Goal: Task Accomplishment & Management: Use online tool/utility

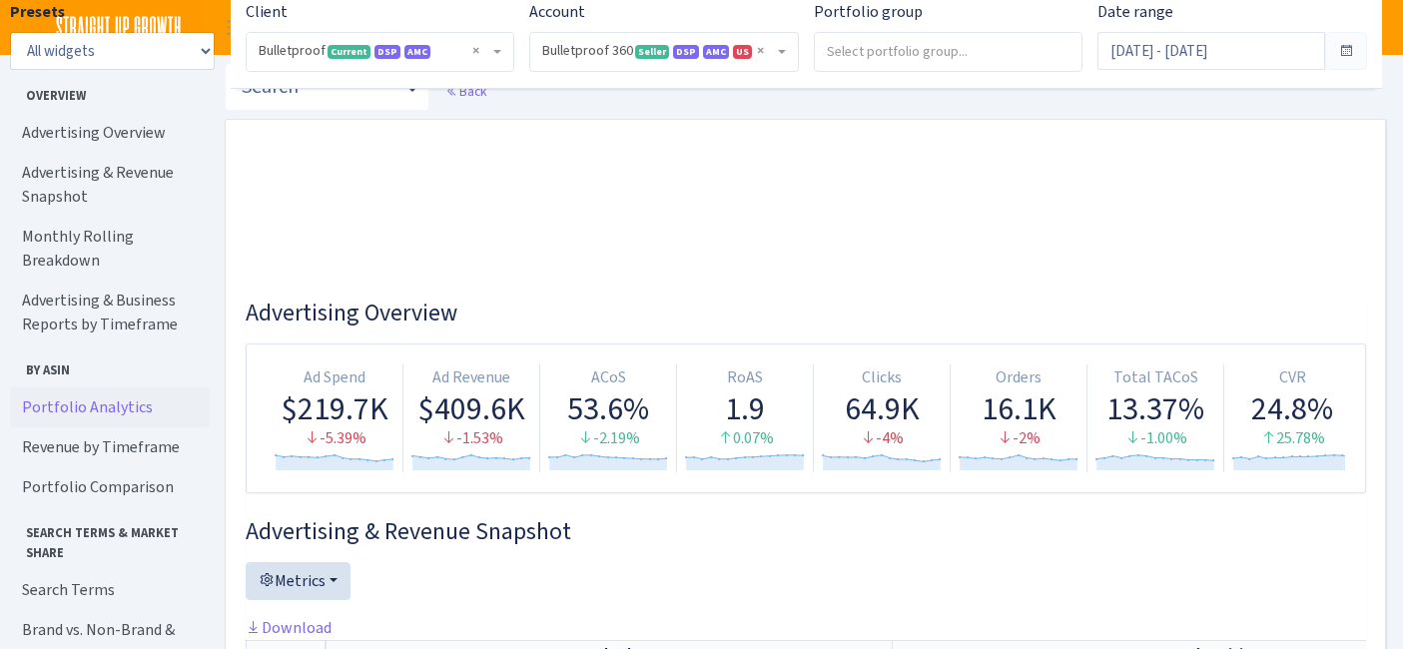
select select "3235730245795869"
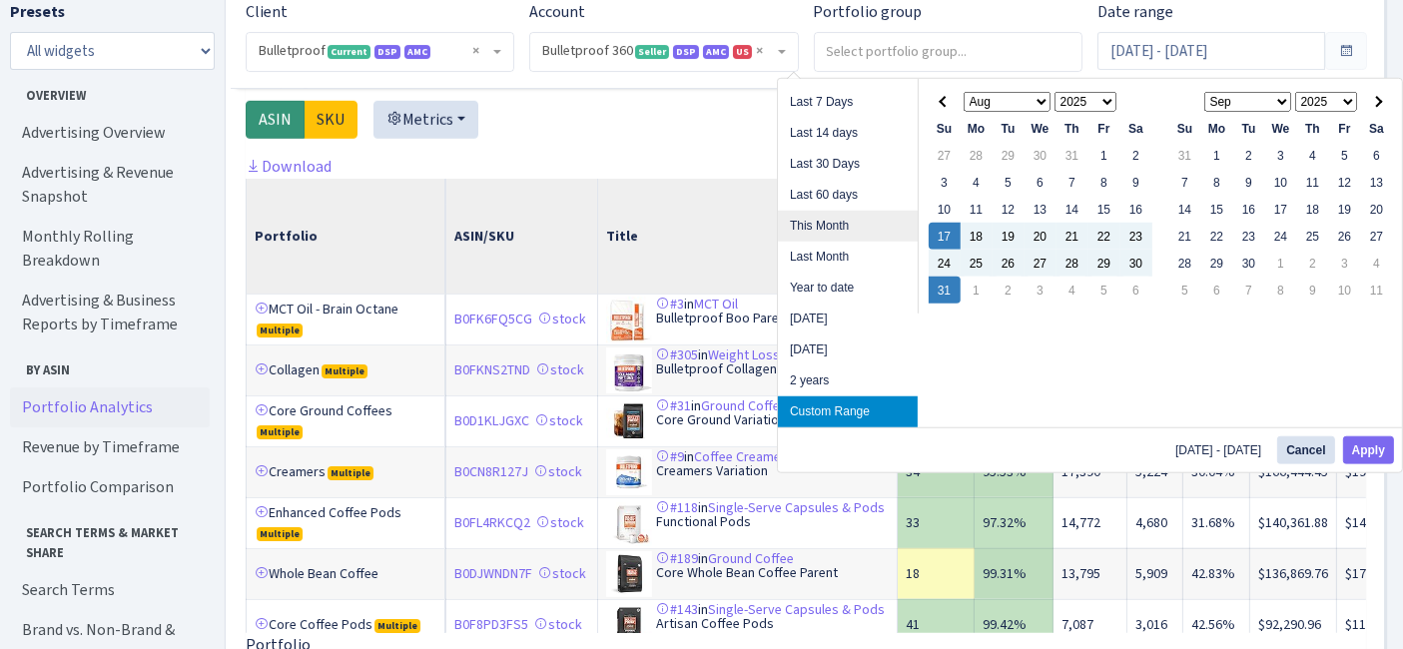
click at [851, 222] on li "This Month" at bounding box center [848, 226] width 140 height 31
type input "[DATE] - [DATE]"
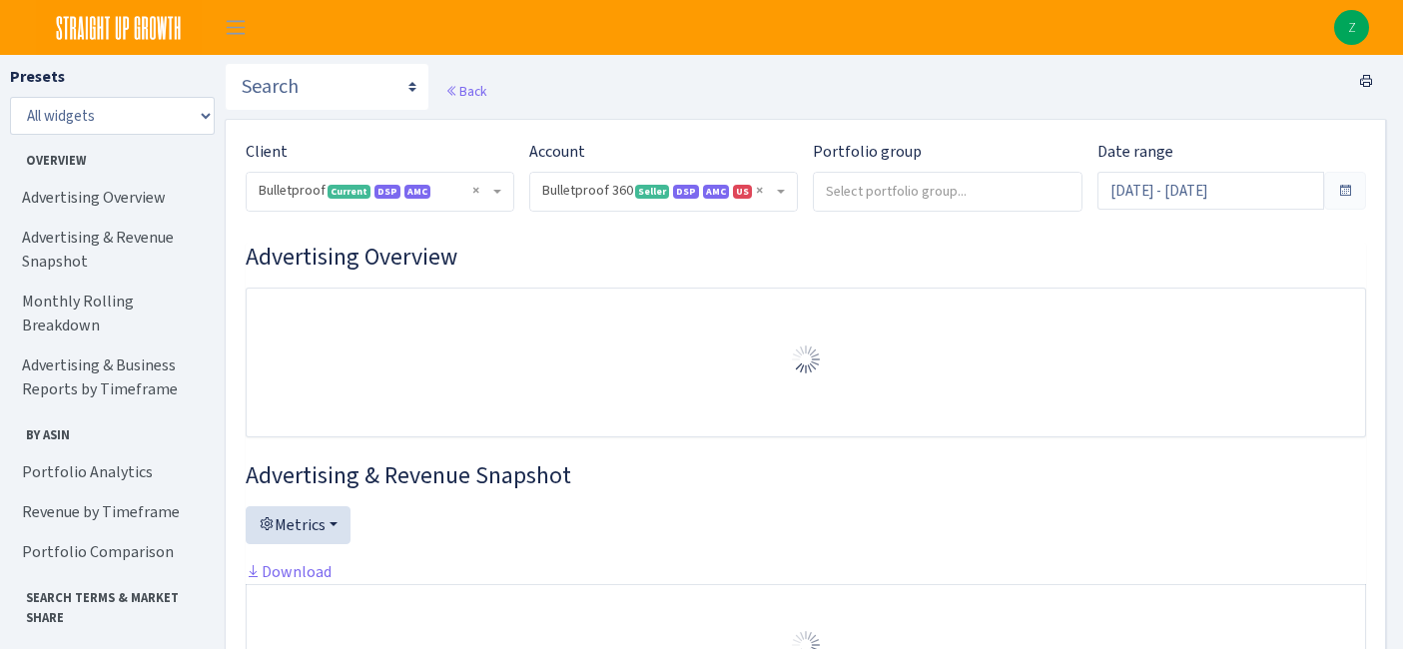
select select "3235730245795869"
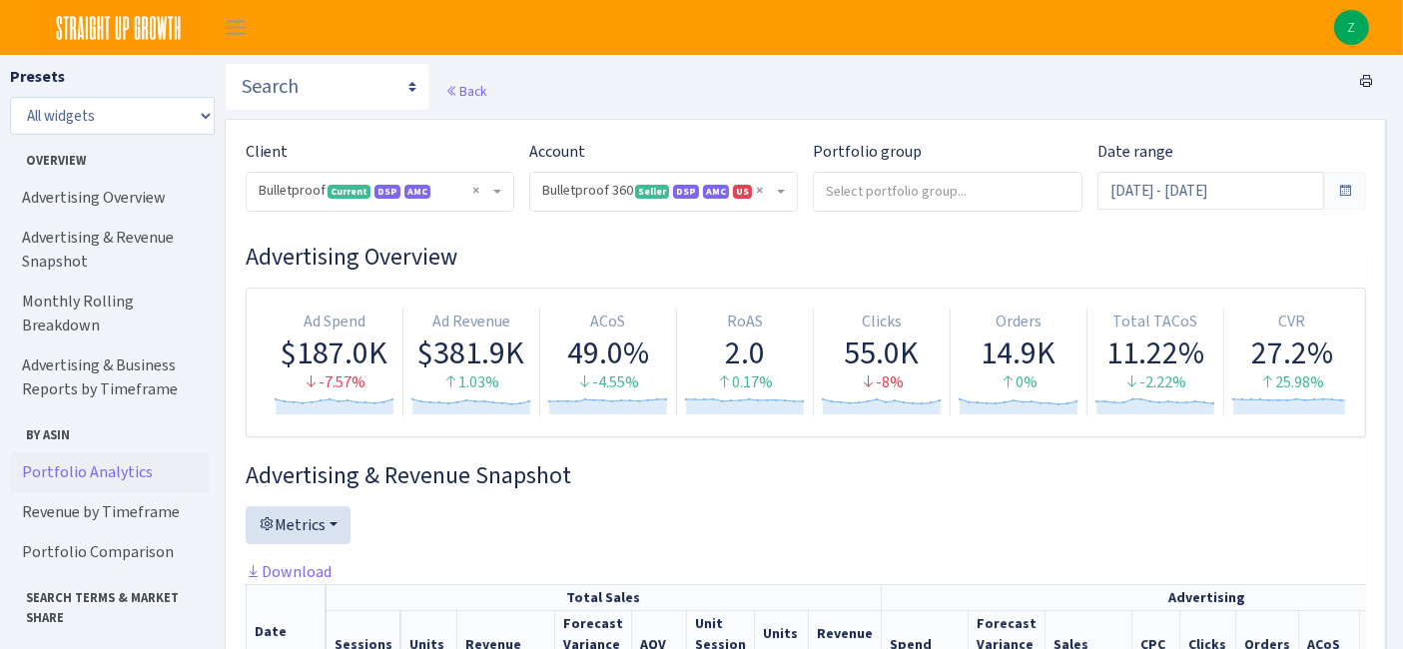
click at [113, 452] on link "Portfolio Analytics" at bounding box center [110, 472] width 200 height 40
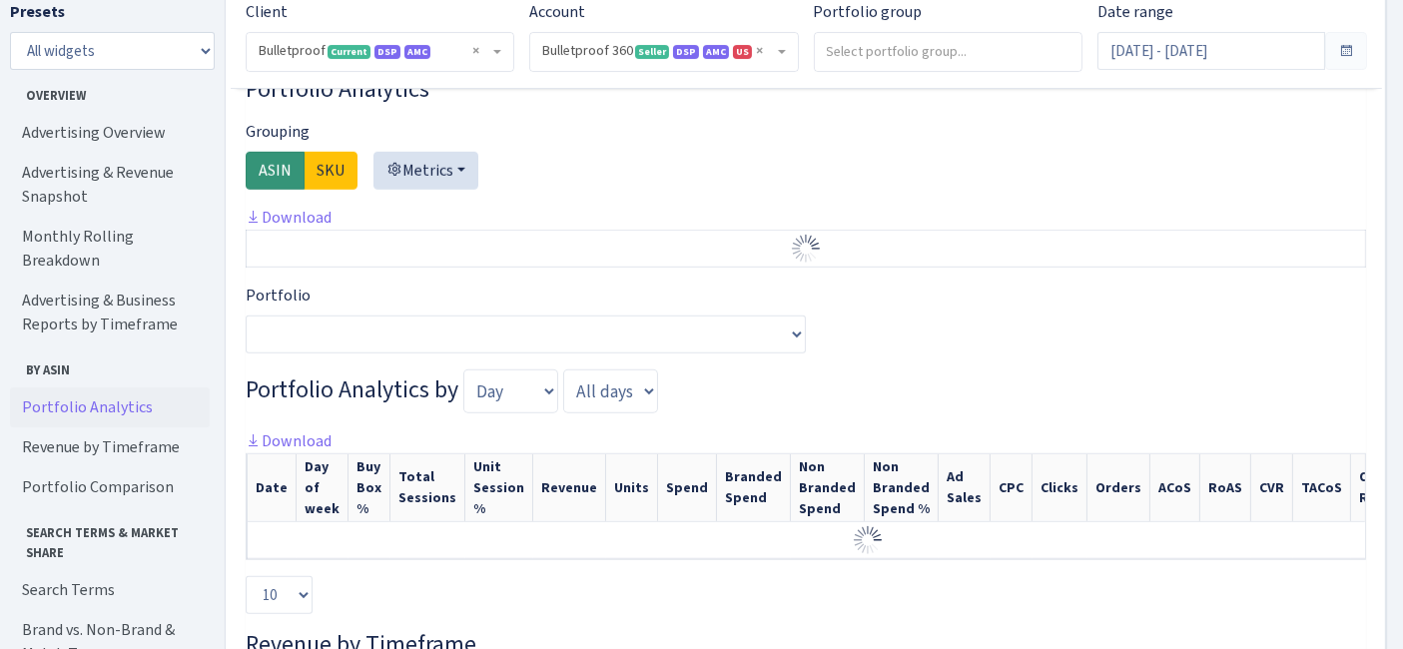
scroll to position [1502, 0]
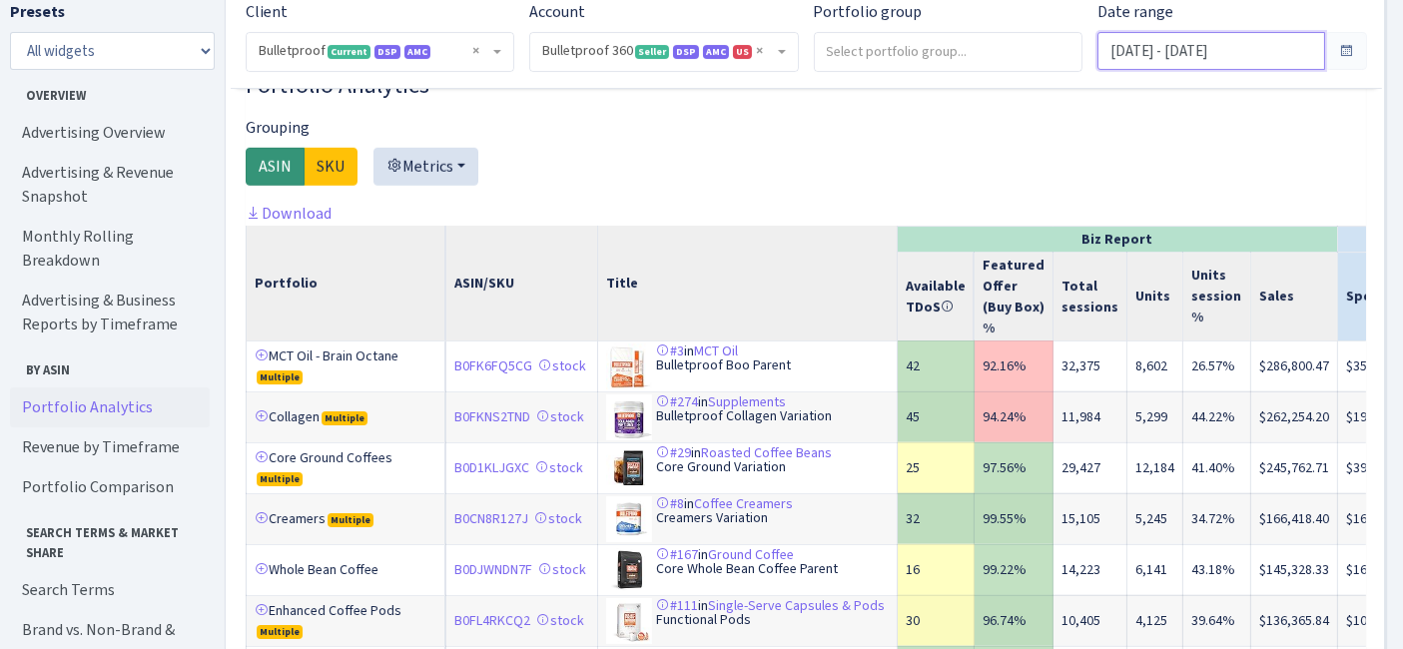
click at [1244, 55] on input "[DATE] - [DATE]" at bounding box center [1210, 51] width 227 height 38
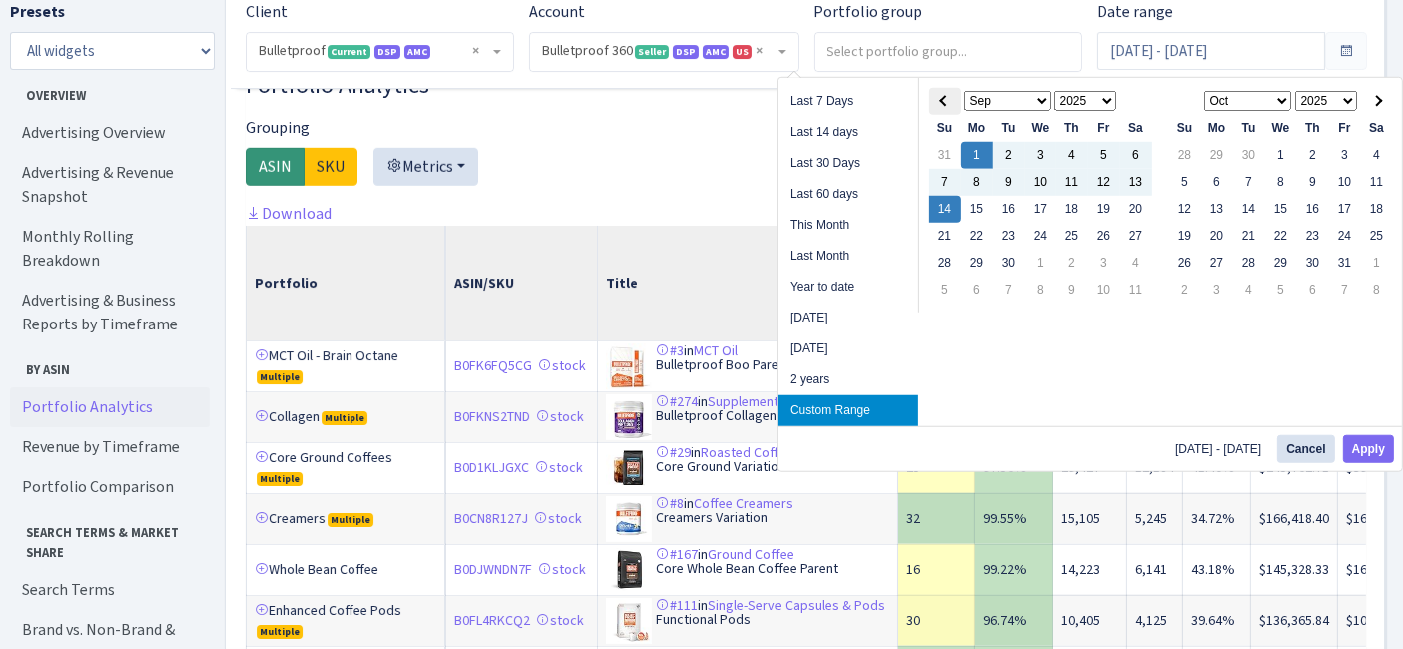
click at [949, 100] on span at bounding box center [943, 101] width 11 height 11
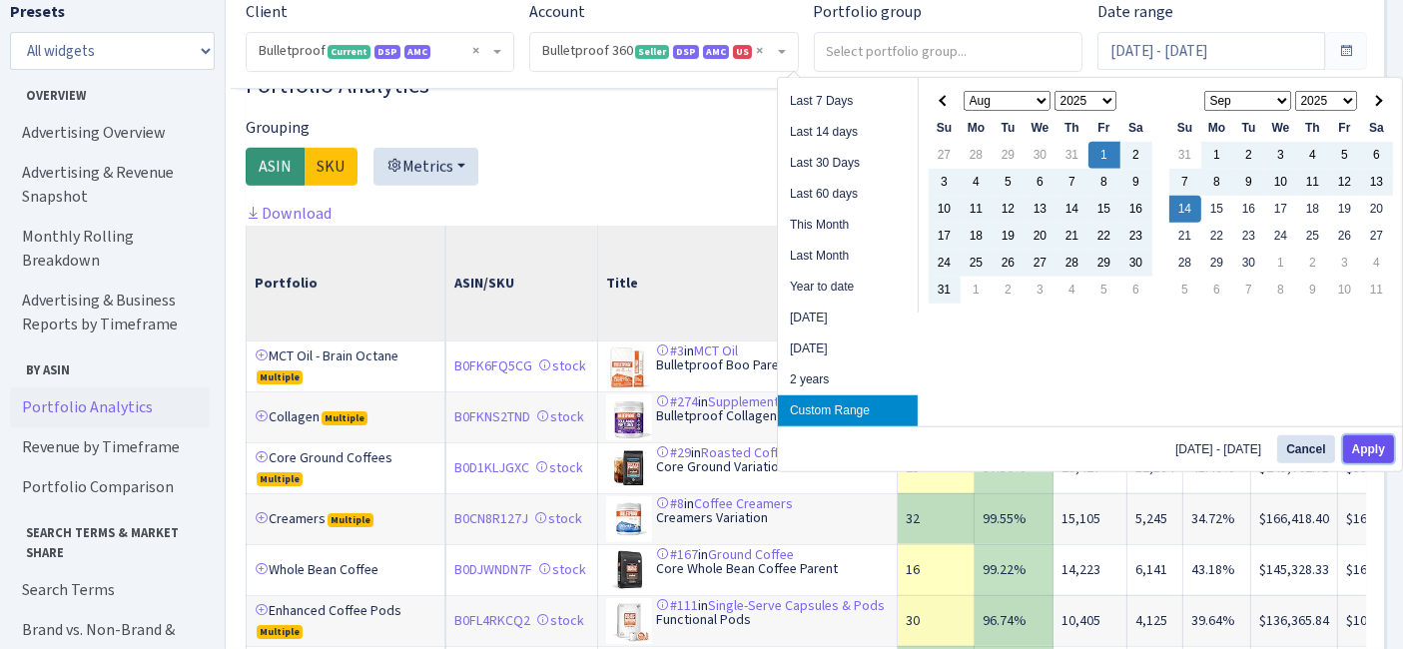
click at [1379, 452] on button "Apply" at bounding box center [1368, 449] width 51 height 28
type input "[DATE] - [DATE]"
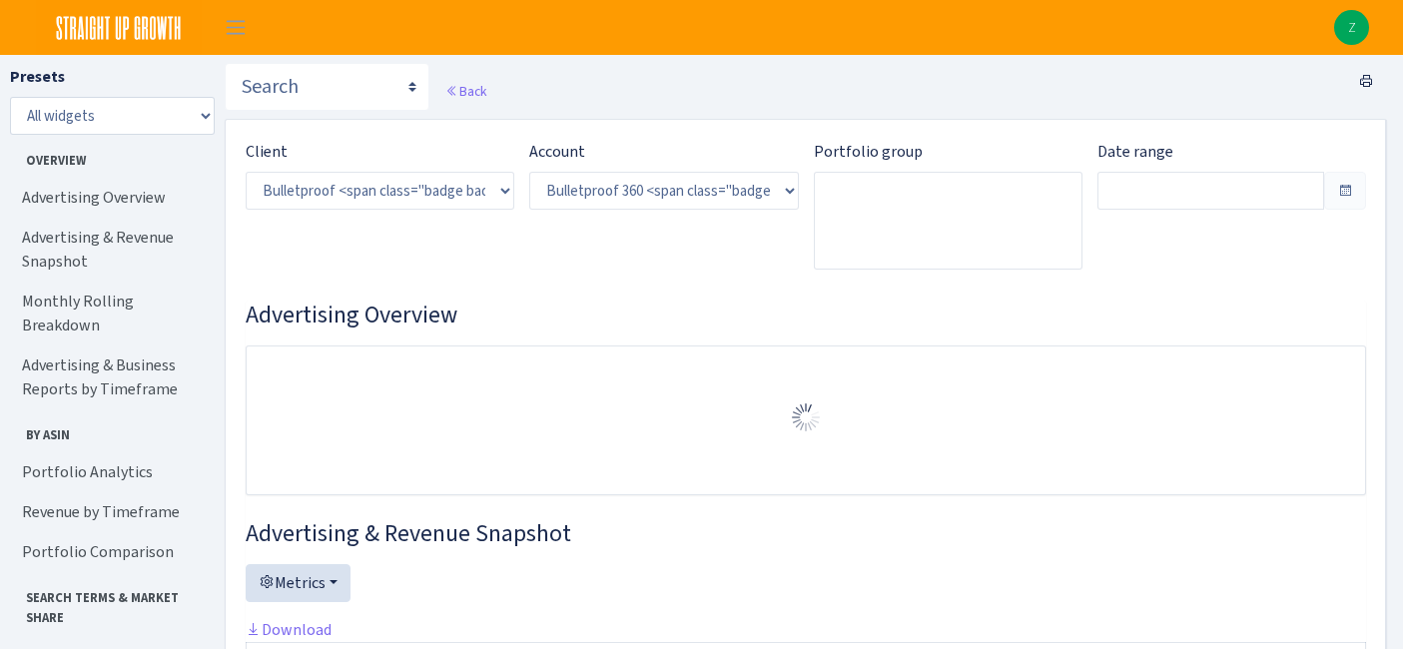
select select "3235730245795869"
type input "[DATE] - [DATE]"
type input "Jun 17, 2025 - Jul 31, 2025"
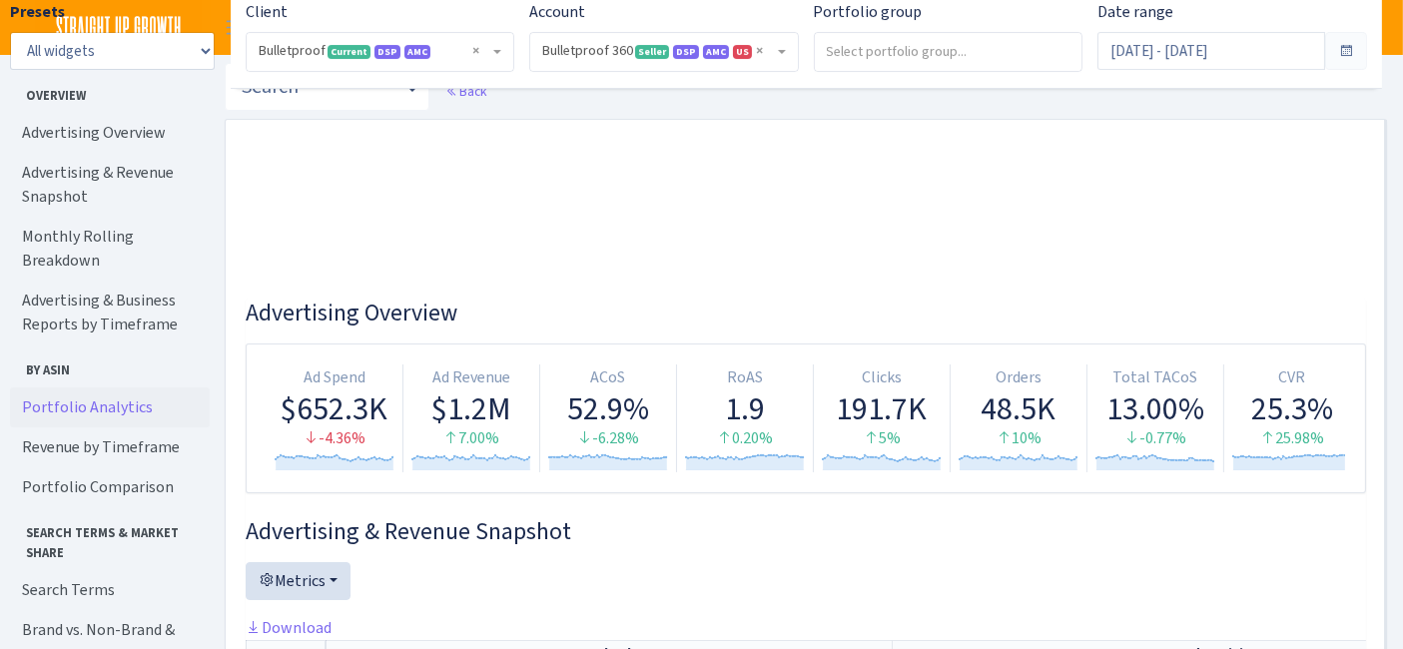
scroll to position [1588, 0]
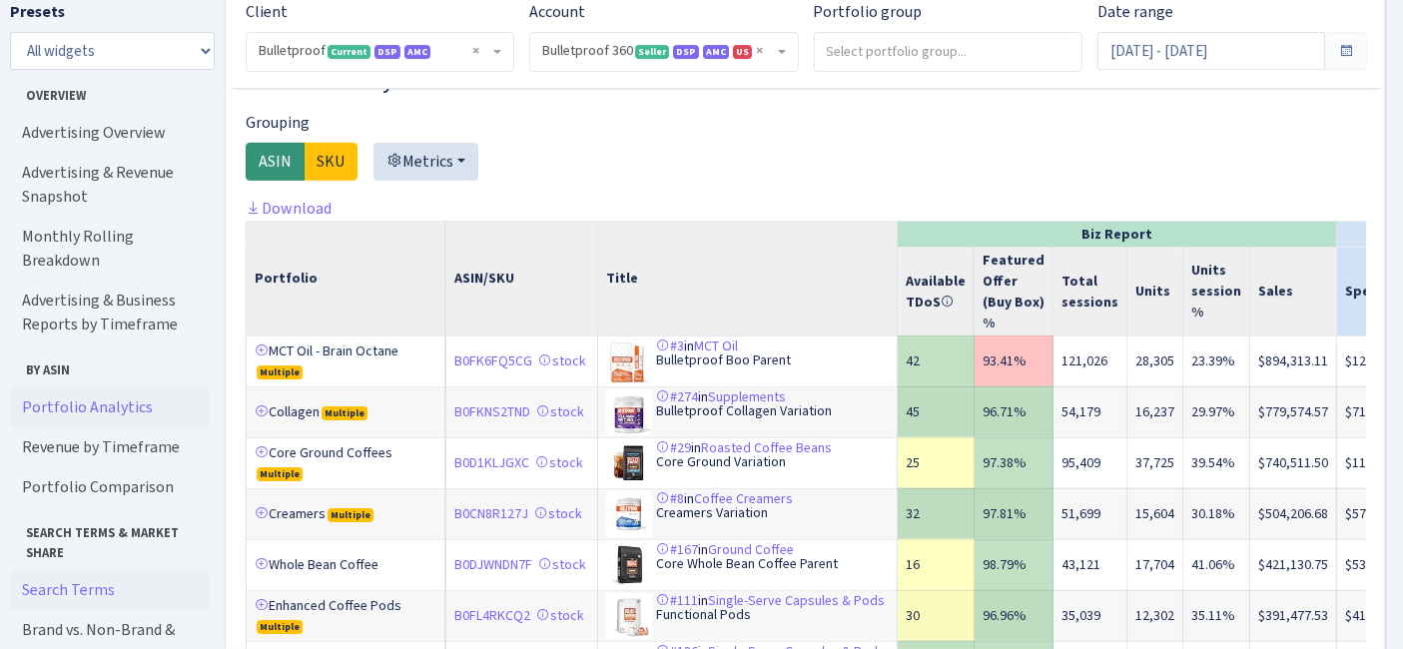
click at [85, 570] on link "Search Terms" at bounding box center [110, 590] width 200 height 40
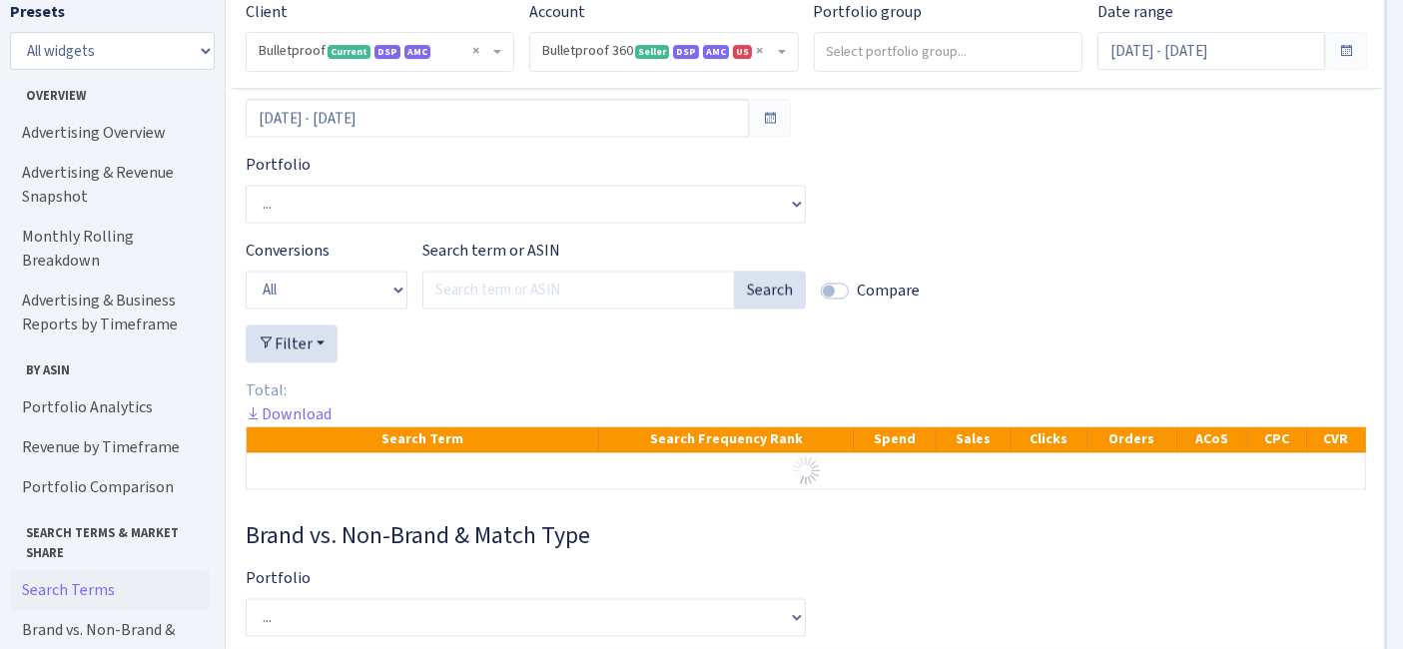
scroll to position [4260, 0]
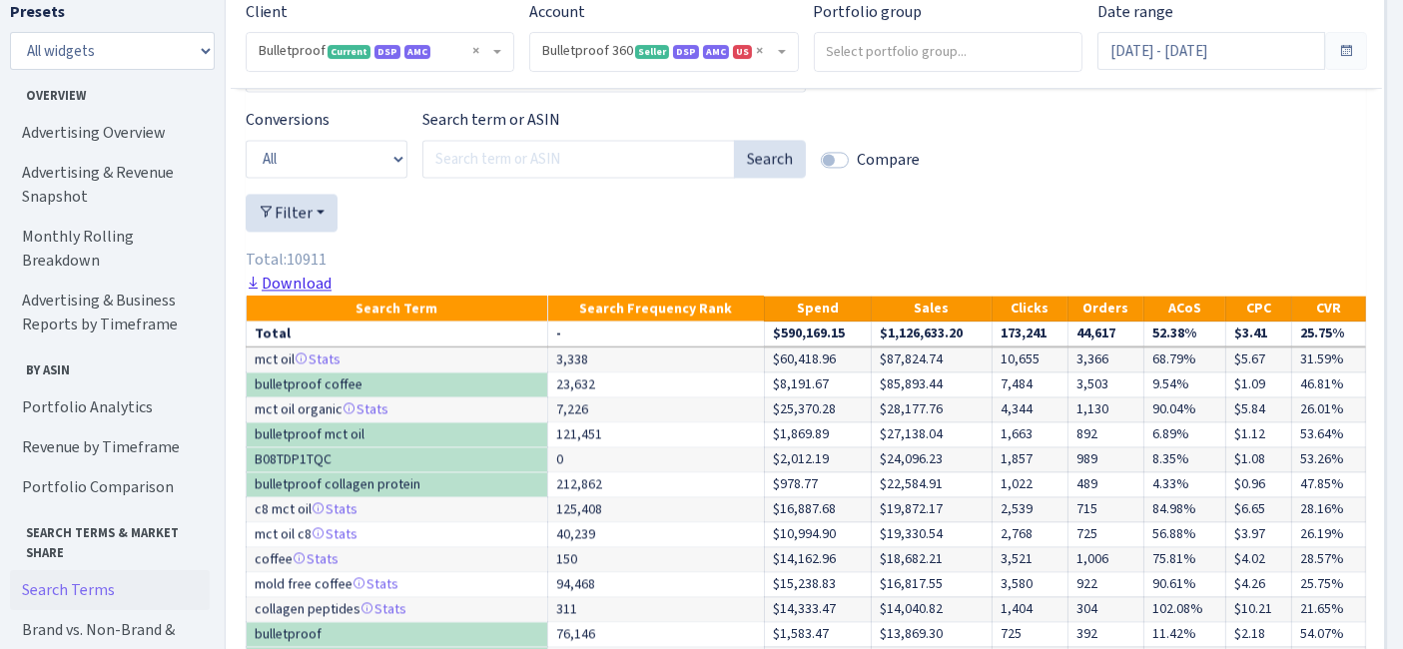
click at [310, 294] on link "Download" at bounding box center [289, 283] width 86 height 21
